Goal: Find specific page/section: Find specific page/section

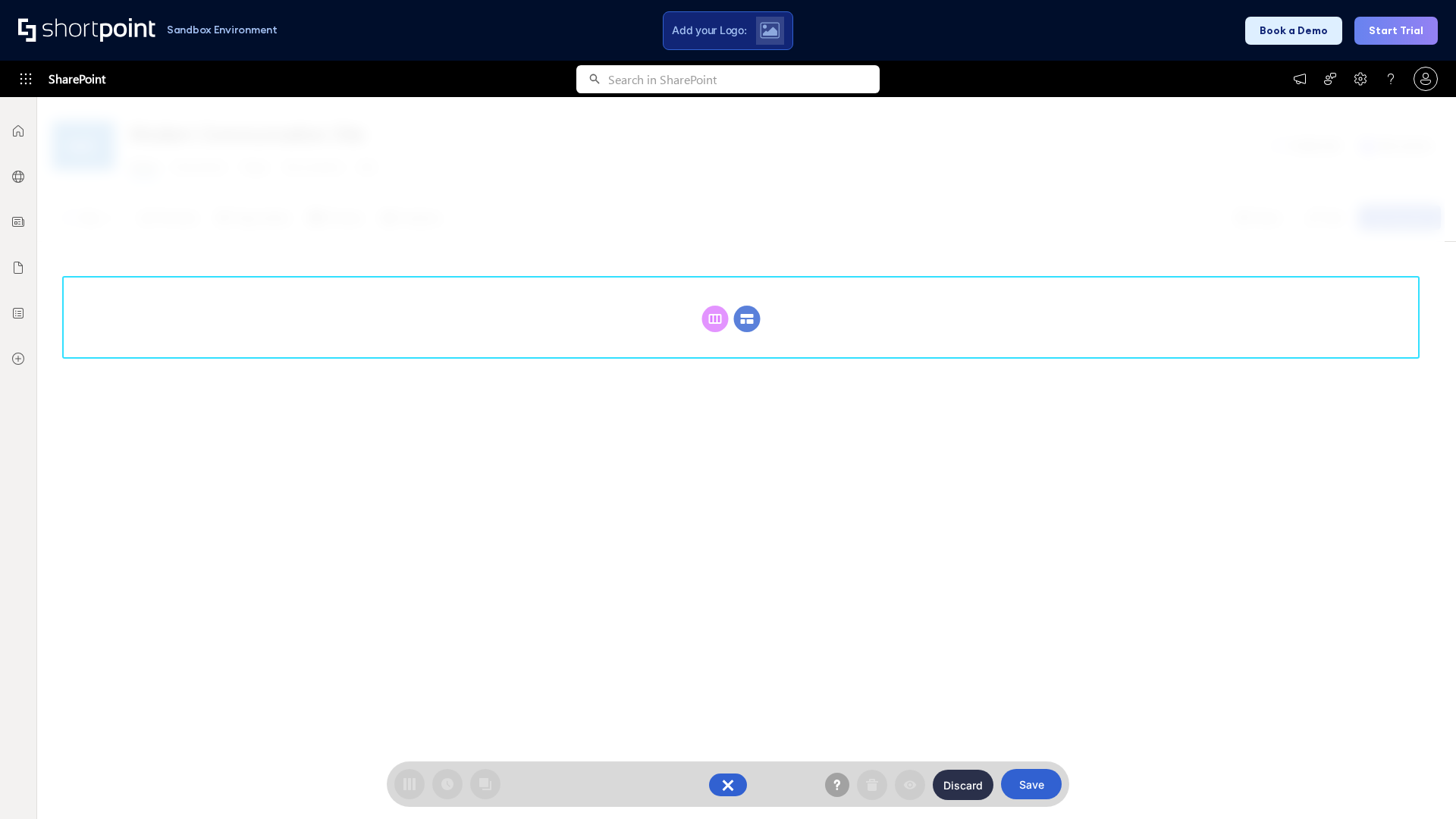
click at [747, 306] on circle at bounding box center [748, 319] width 27 height 27
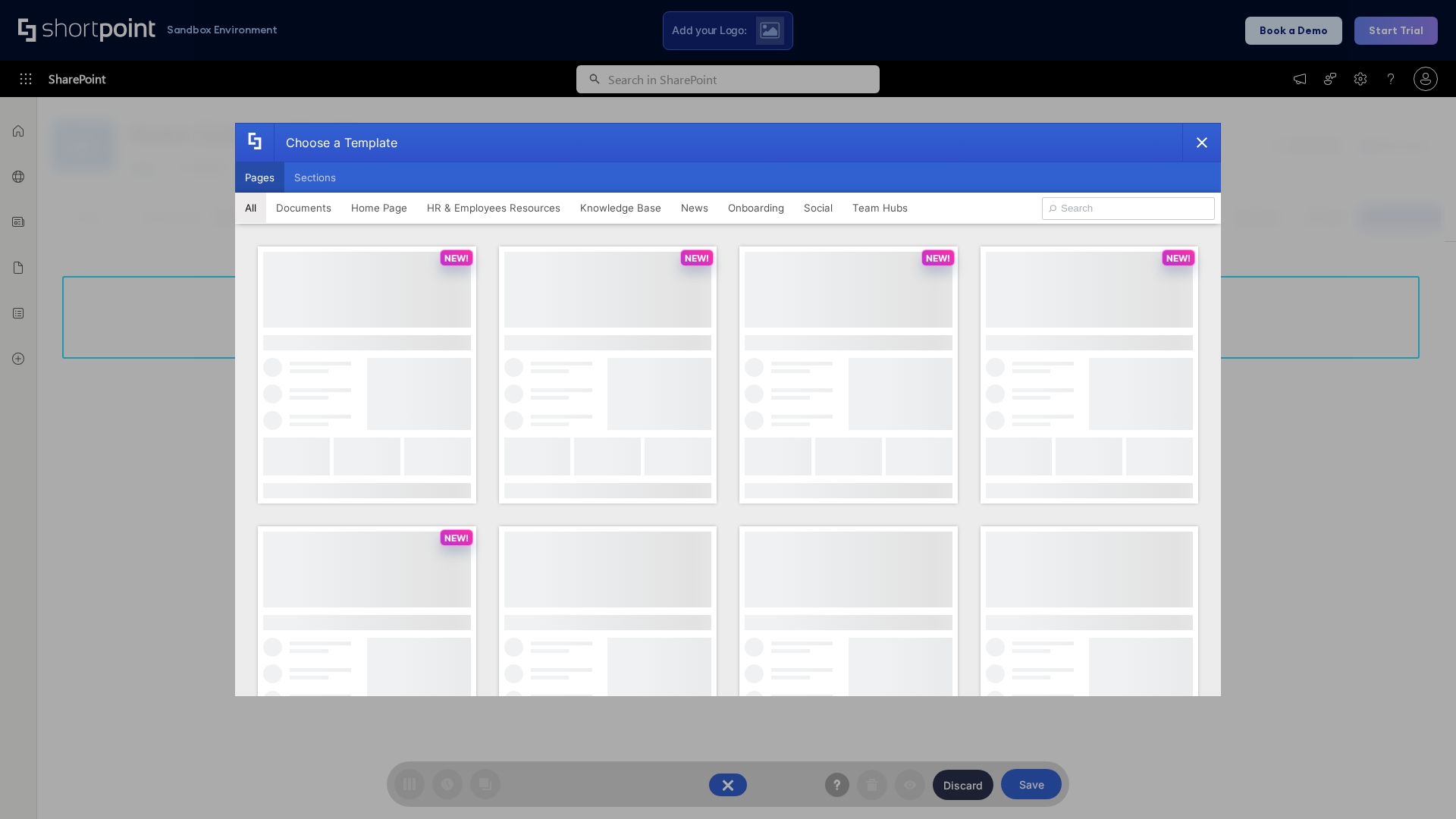
scroll to position [208, 0]
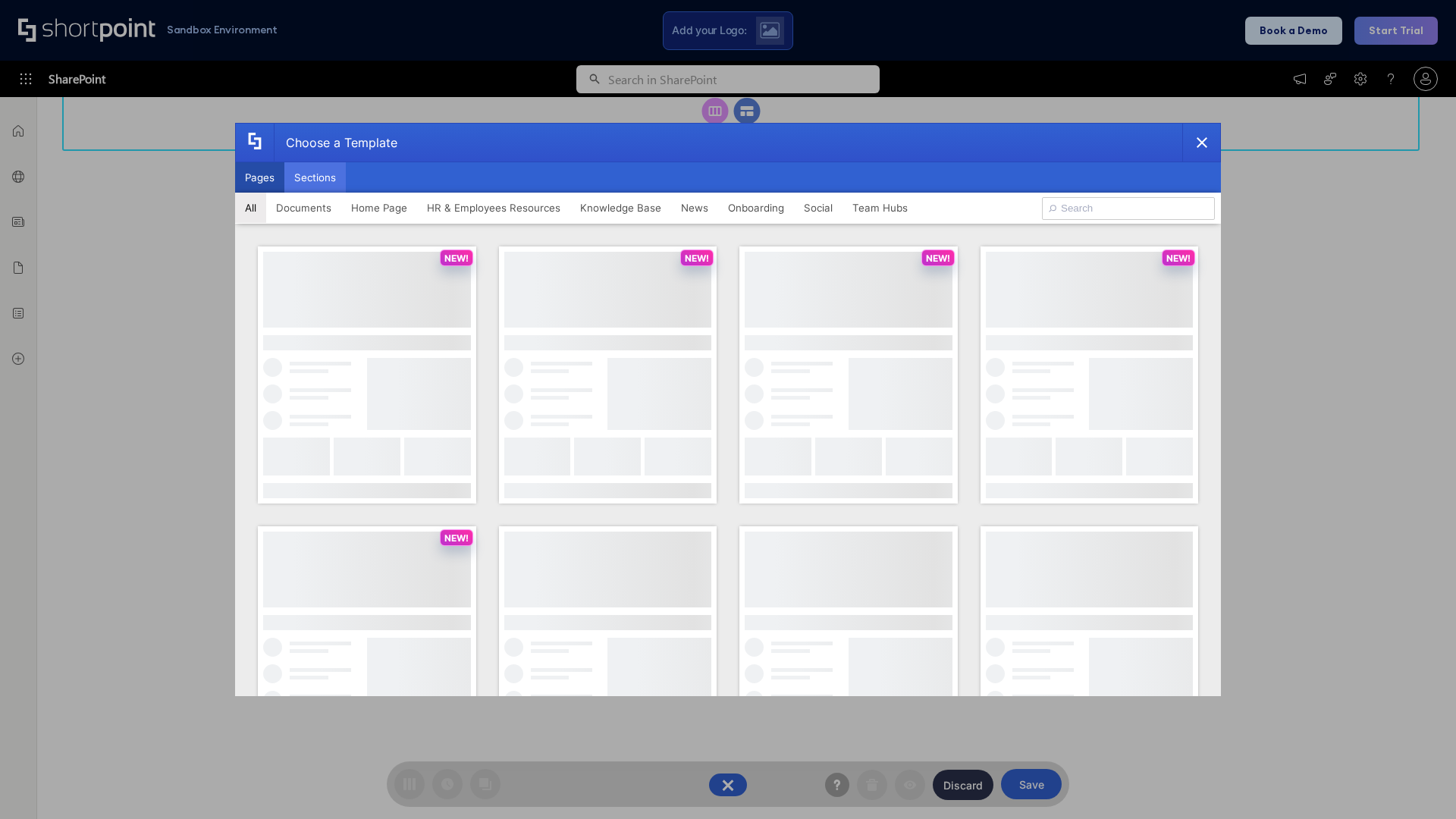
click at [315, 177] on button "Sections" at bounding box center [315, 177] width 61 height 31
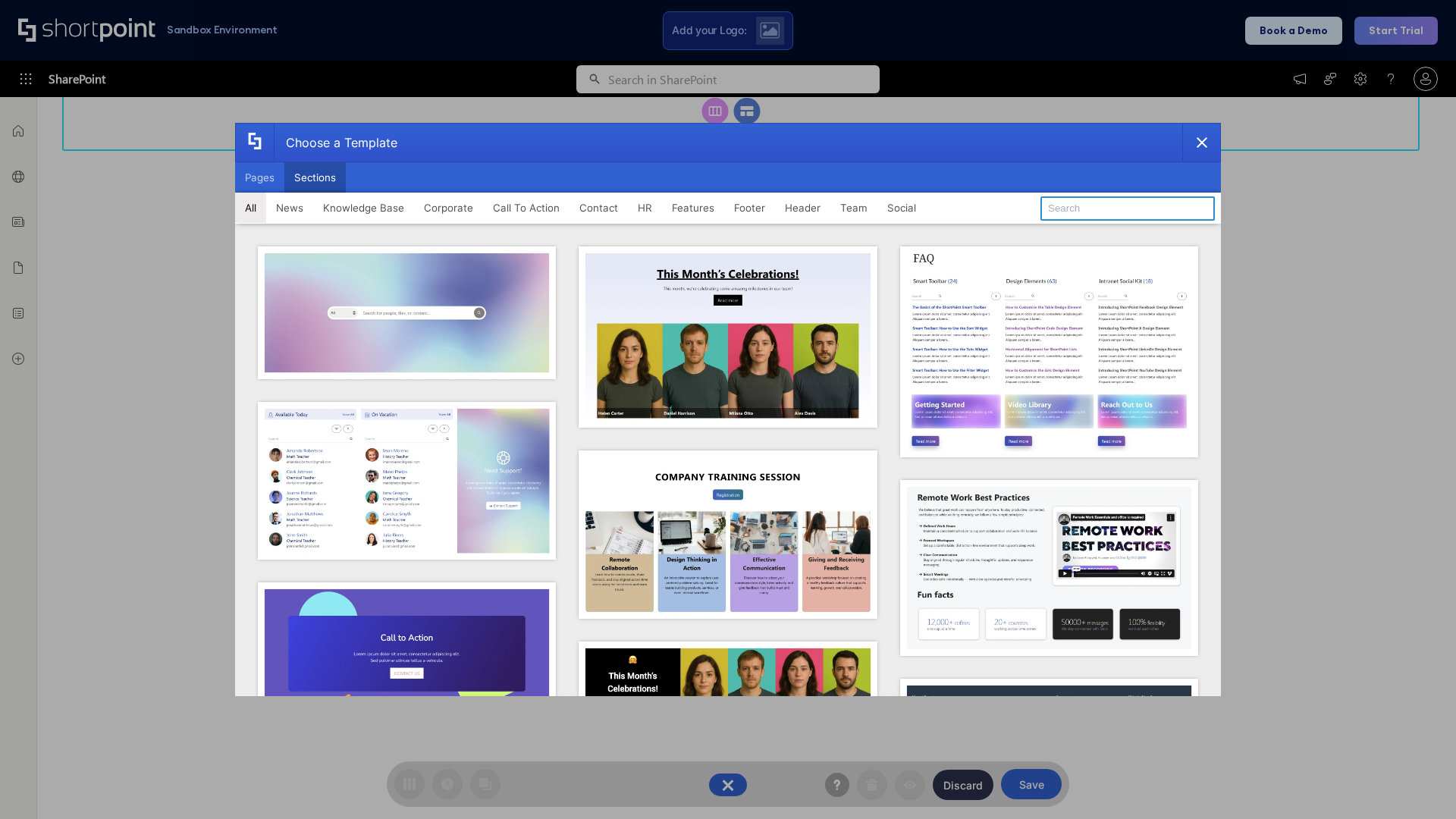
type input "Teams Advanced"
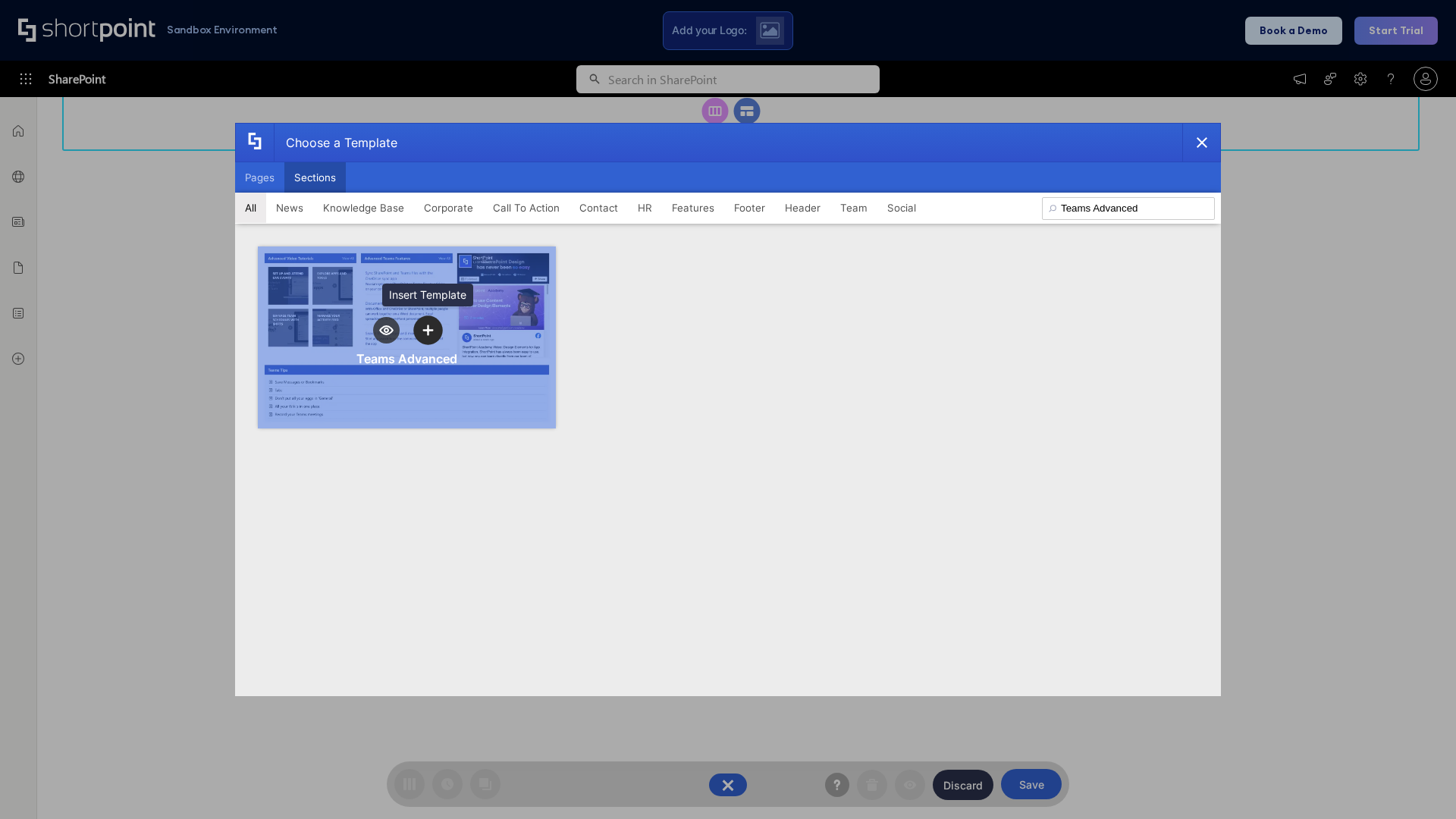
click at [428, 330] on icon "template selector" at bounding box center [428, 330] width 11 height 11
